Goal: Transaction & Acquisition: Purchase product/service

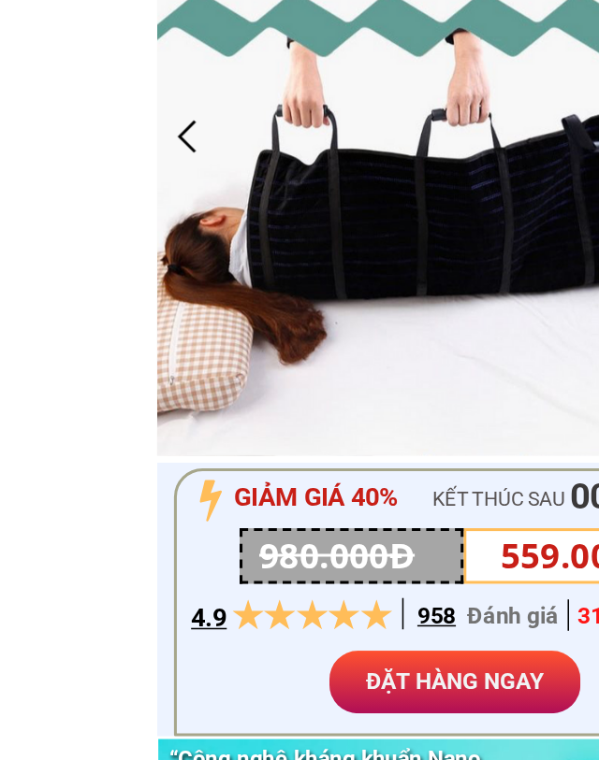
scroll to position [3, 0]
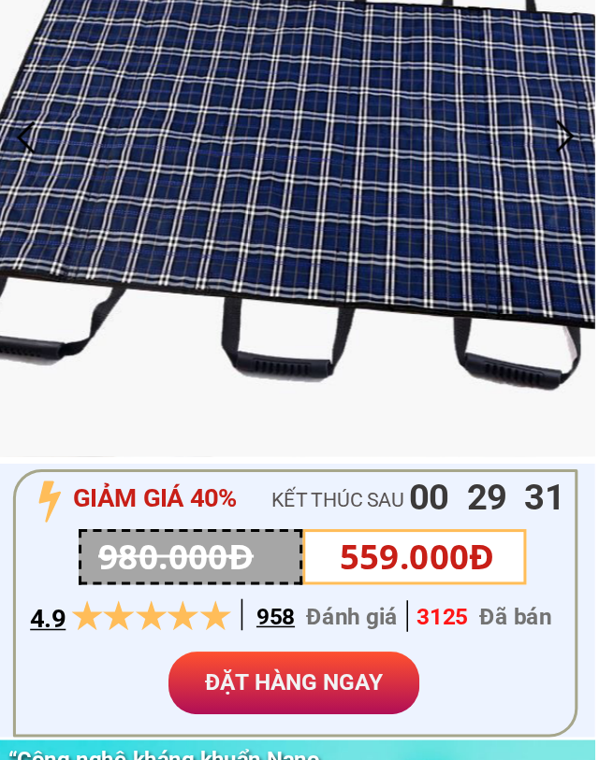
click at [216, 688] on p "ĐẶT HÀNG NGAY" at bounding box center [298, 708] width 165 height 41
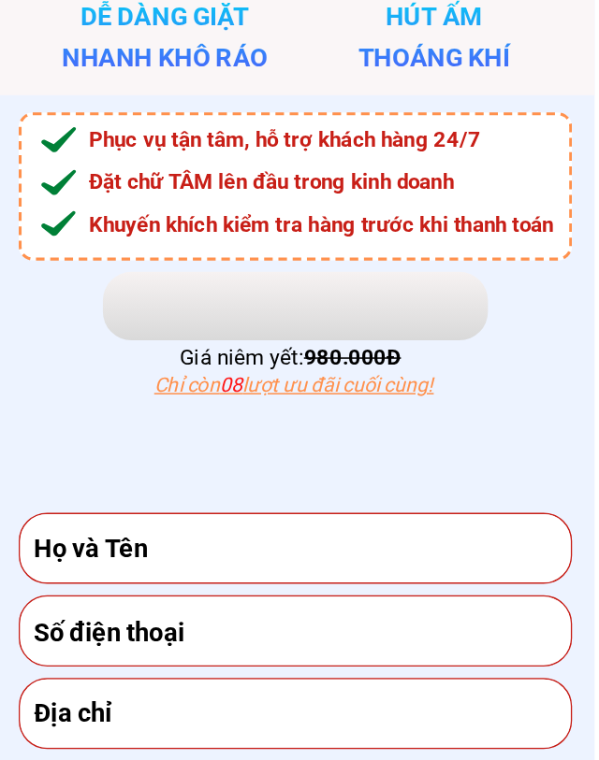
scroll to position [5742, 0]
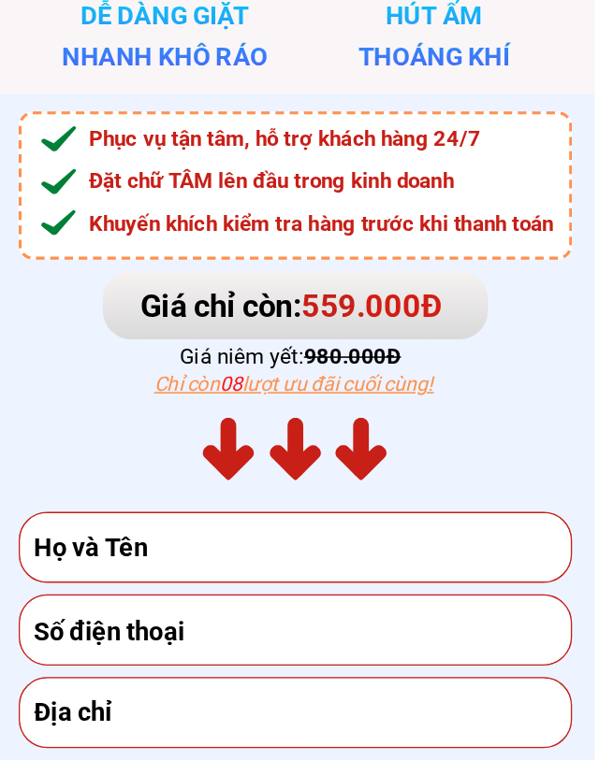
click at [124, 598] on input "text" at bounding box center [299, 620] width 353 height 45
type input "[PERSON_NAME]"
type input "0909916509"
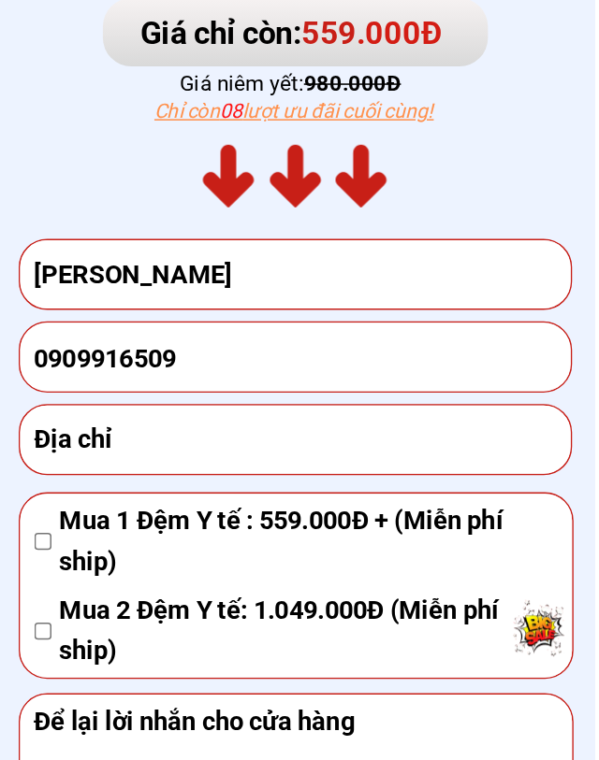
scroll to position [5922, 0]
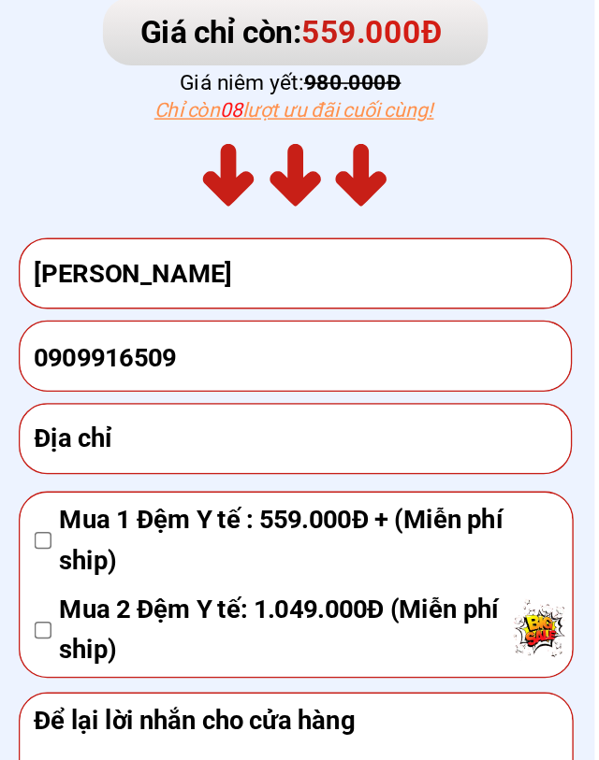
click at [123, 527] on input "text" at bounding box center [299, 549] width 353 height 45
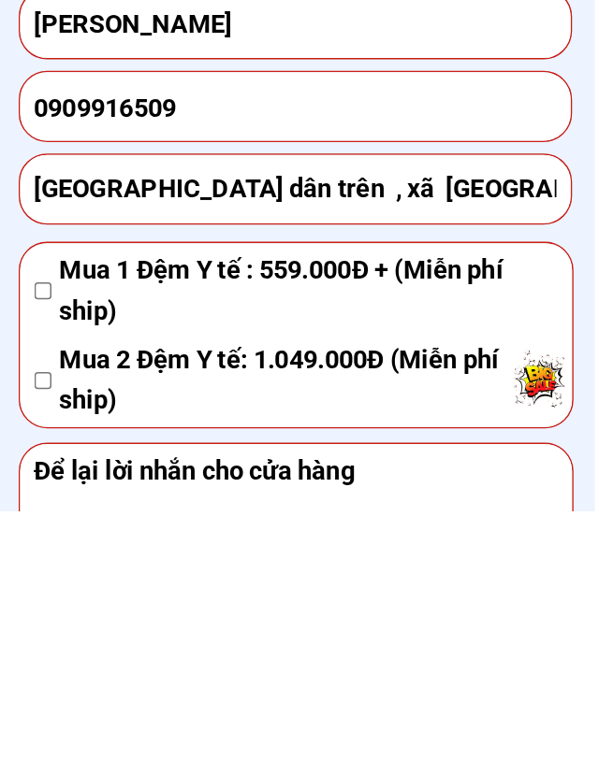
scroll to position [6085, 0]
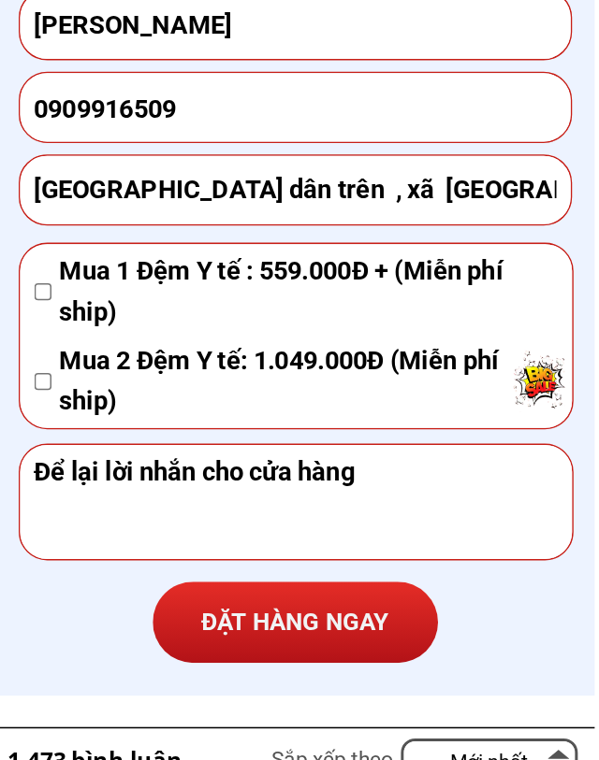
click at [123, 363] on input "[GEOGRAPHIC_DATA] dân trên , xã [GEOGRAPHIC_DATA] , huyện [GEOGRAPHIC_DATA] , t…" at bounding box center [299, 385] width 353 height 45
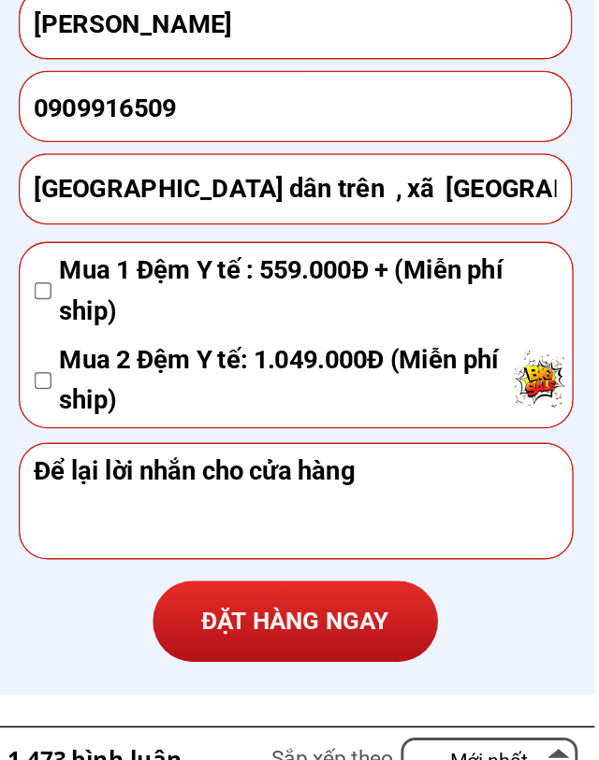
click at [368, 363] on input "[GEOGRAPHIC_DATA] dân trên , xã [GEOGRAPHIC_DATA] , huyện [GEOGRAPHIC_DATA] , t…" at bounding box center [299, 385] width 353 height 45
click at [366, 363] on input "[GEOGRAPHIC_DATA] dân trên , xã [GEOGRAPHIC_DATA] , huyện [GEOGRAPHIC_DATA] , t…" at bounding box center [299, 385] width 353 height 45
type input "[GEOGRAPHIC_DATA] dân trên , xã [GEOGRAPHIC_DATA] , huyện [GEOGRAPHIC_DATA] , […"
click at [144, 426] on span "Mua 1 Đệm Y tế : 559.000Đ + (Miễn phí ship)" at bounding box center [307, 453] width 326 height 54
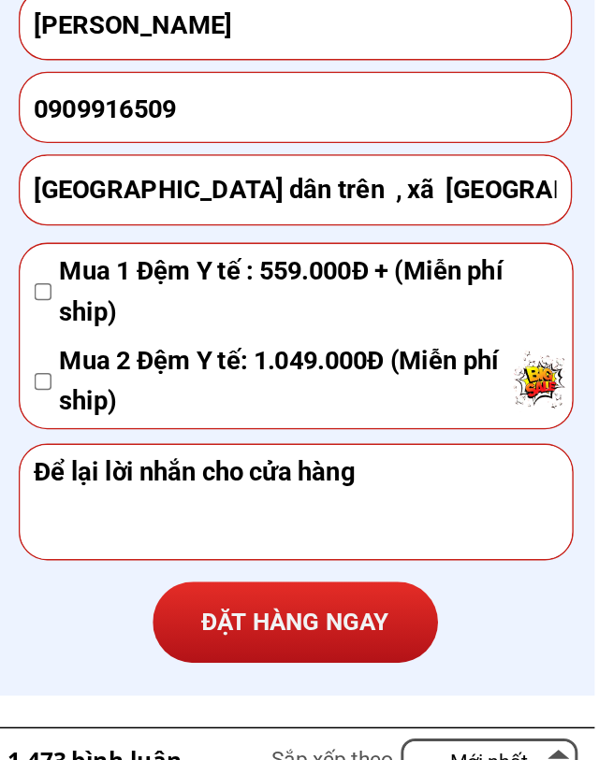
click at [123, 553] on textarea at bounding box center [299, 590] width 353 height 75
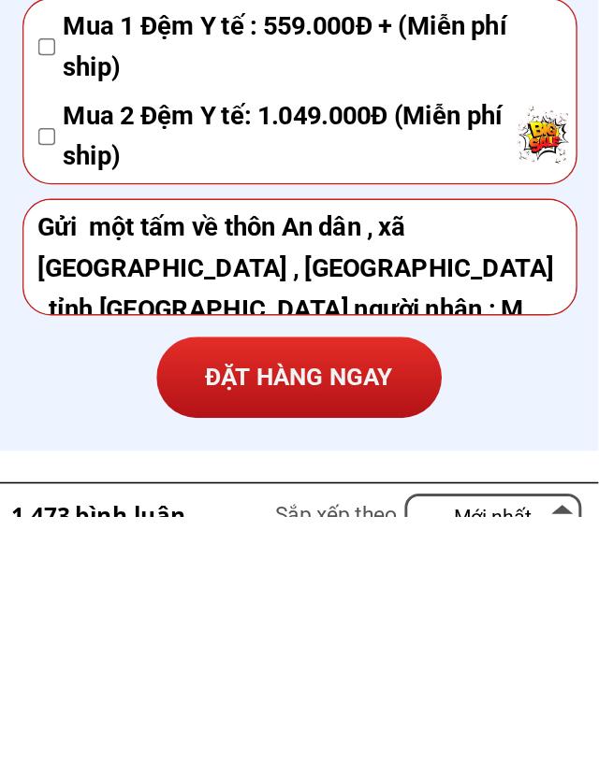
scroll to position [6, 0]
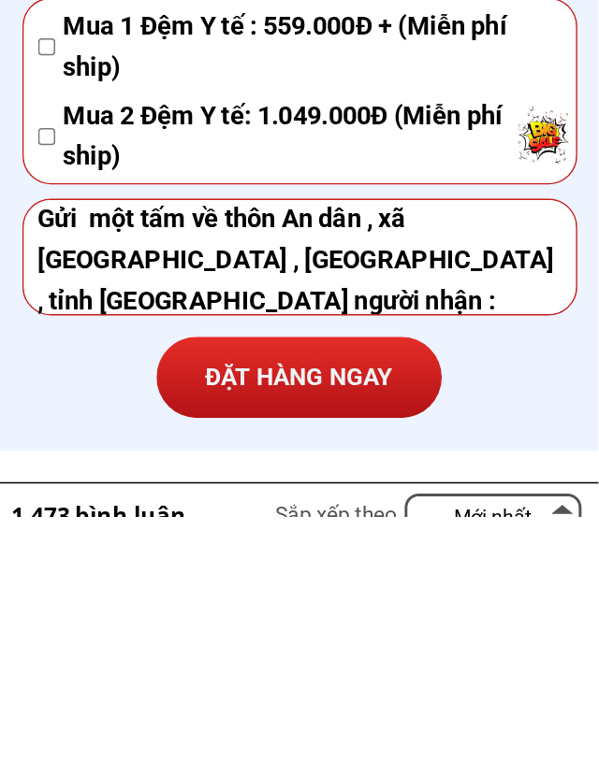
type textarea "Gửi một tấm về thôn An dân , xã [GEOGRAPHIC_DATA] , [GEOGRAPHIC_DATA] , tỉnh [G…"
click at [206, 642] on p "ĐẶT HÀNG NGAY" at bounding box center [299, 669] width 187 height 54
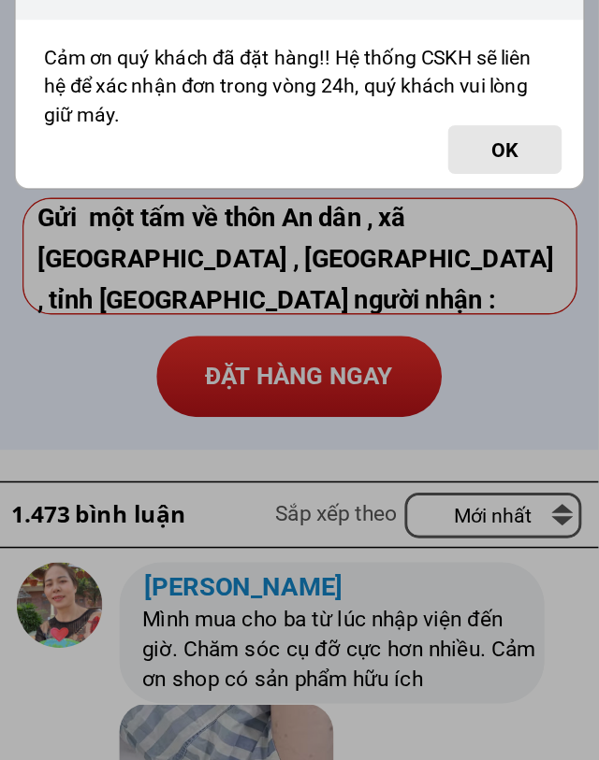
scroll to position [0, 0]
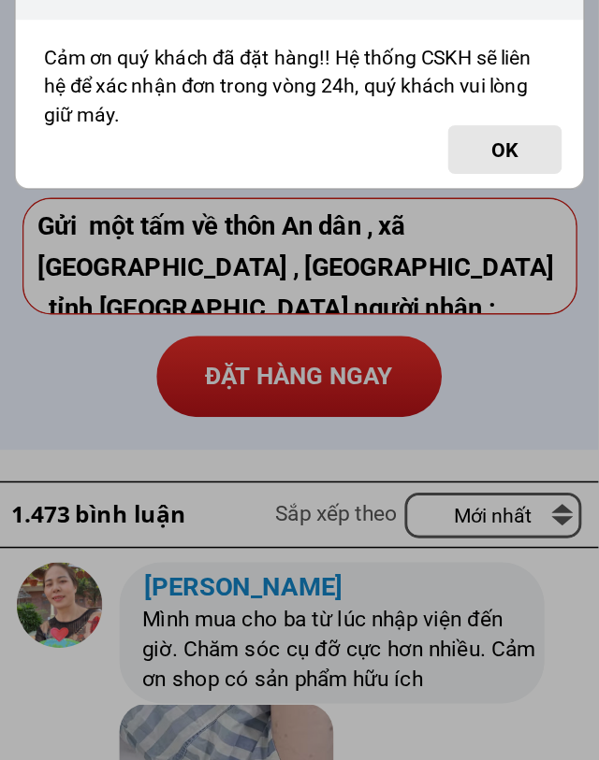
click at [397, 343] on button "OK" at bounding box center [434, 359] width 75 height 32
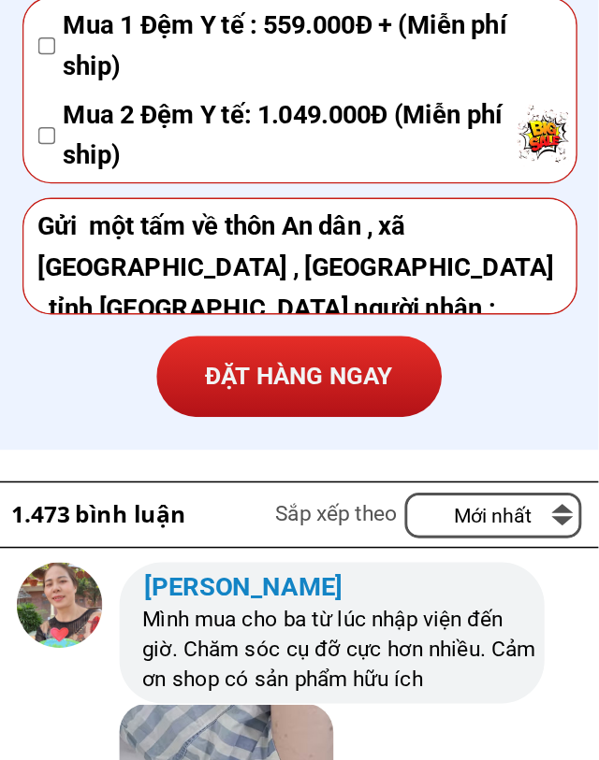
click at [209, 482] on p "ĐẶT HÀNG NGAY" at bounding box center [299, 509] width 187 height 54
